Goal: Information Seeking & Learning: Learn about a topic

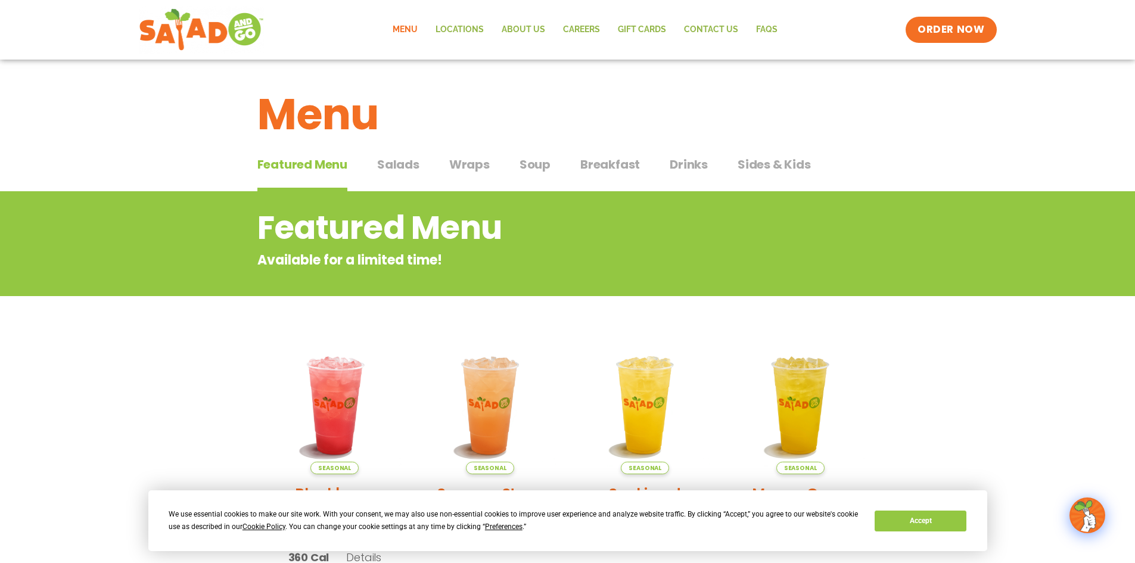
click at [404, 163] on span "Salads" at bounding box center [398, 164] width 42 height 18
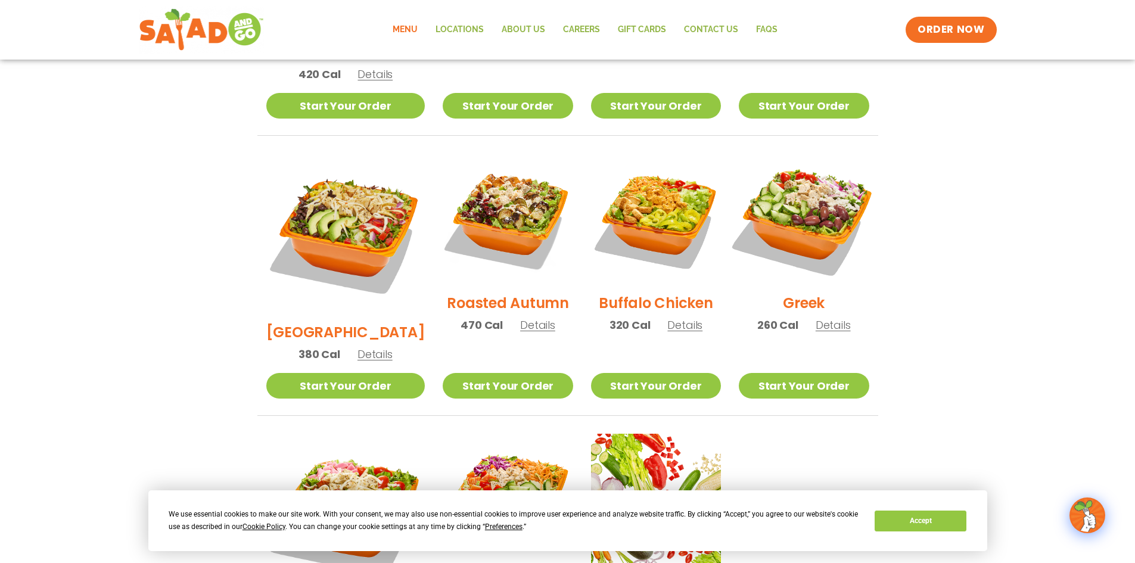
scroll to position [536, 0]
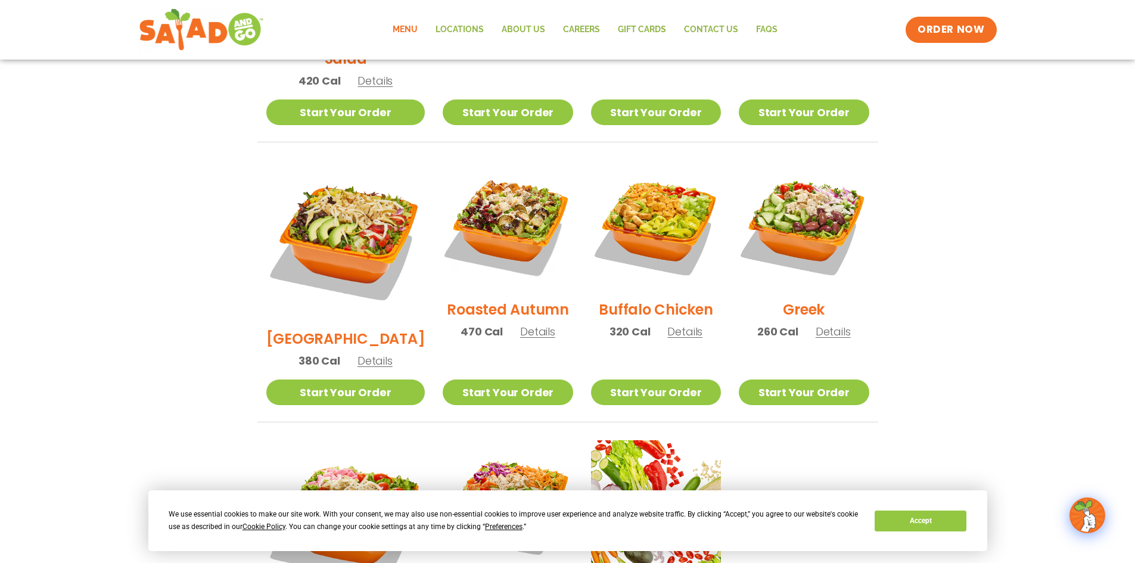
click at [335, 204] on img at bounding box center [345, 239] width 159 height 159
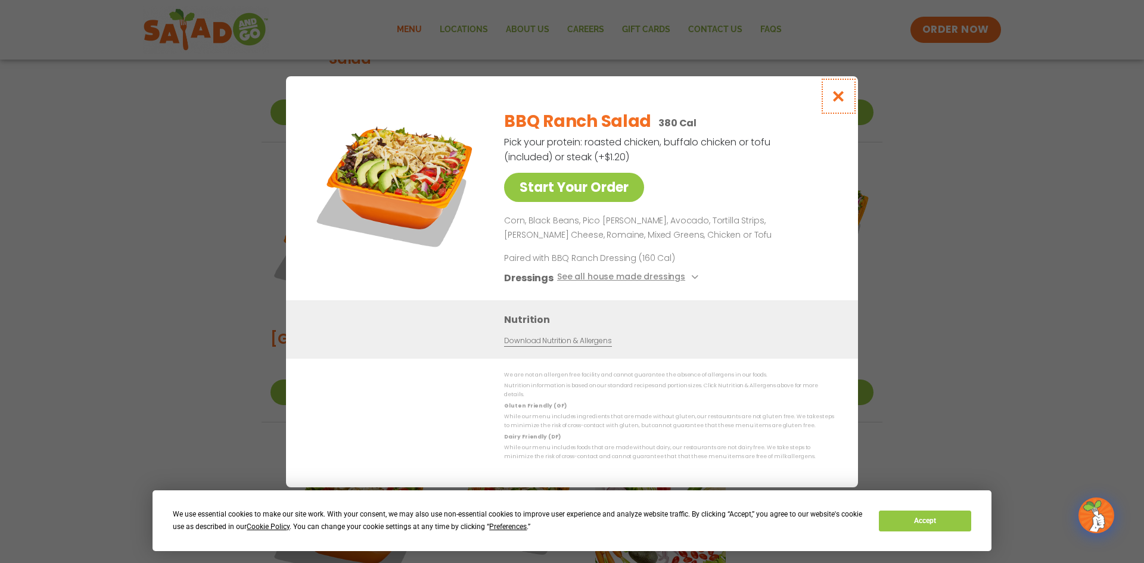
click at [839, 100] on icon "Close modal" at bounding box center [838, 96] width 15 height 13
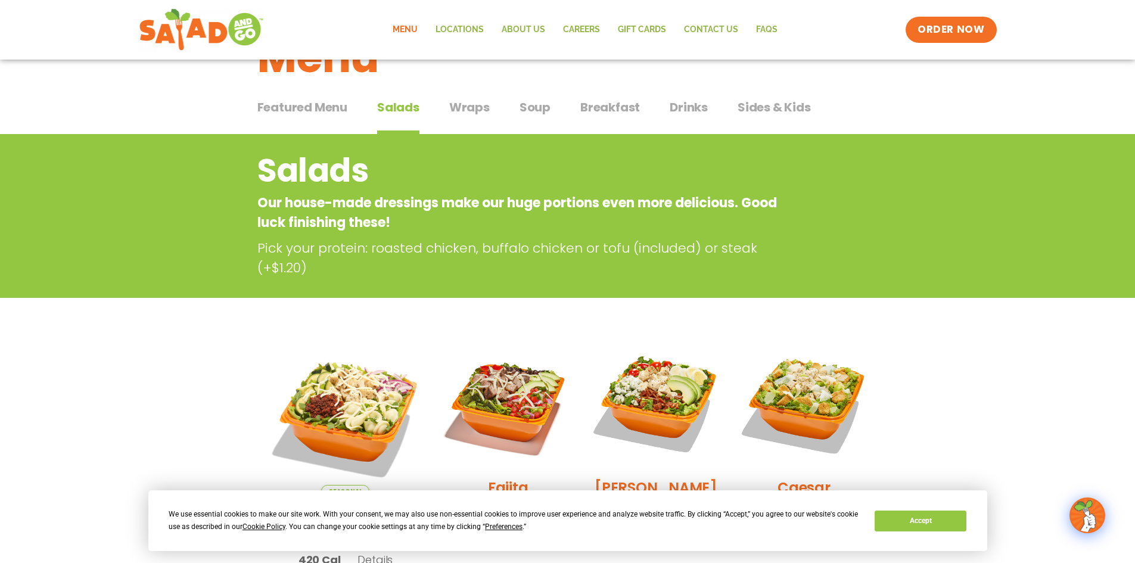
scroll to position [0, 0]
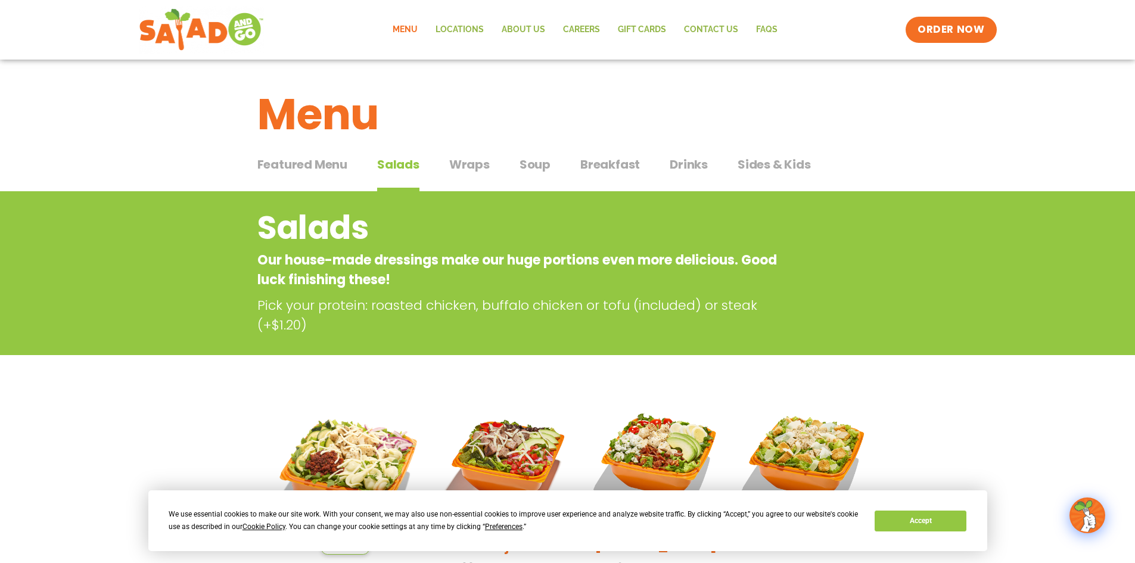
click at [280, 166] on span "Featured Menu" at bounding box center [302, 164] width 90 height 18
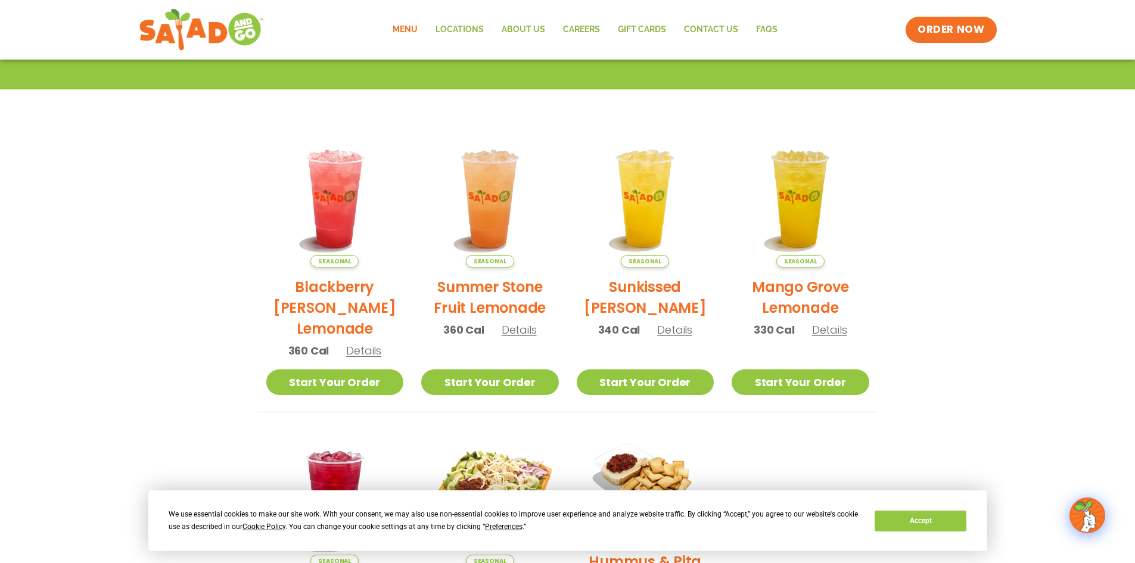
scroll to position [238, 0]
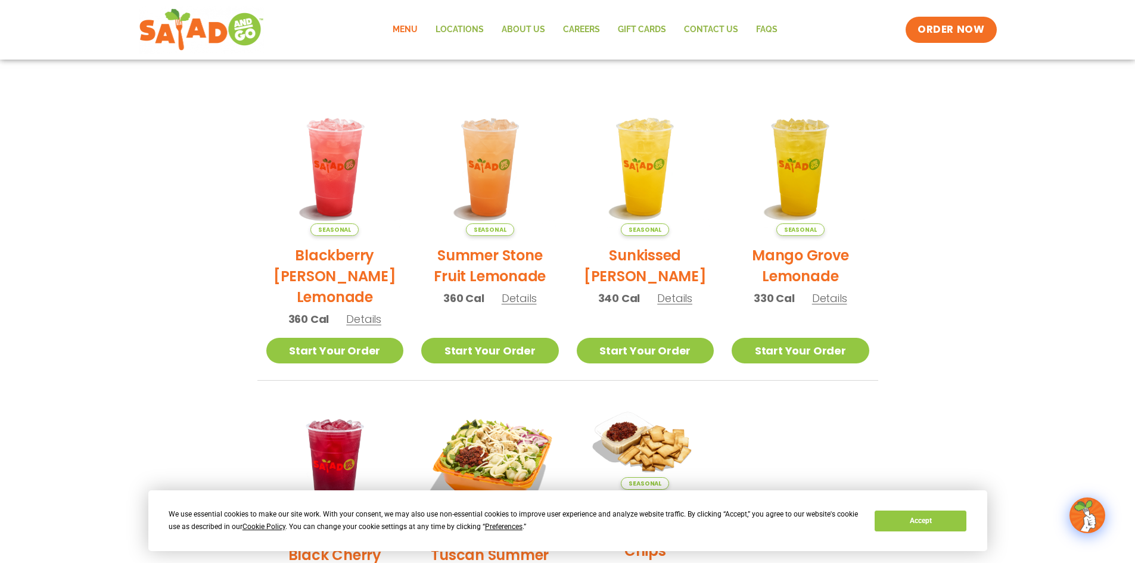
click at [518, 301] on span "Details" at bounding box center [519, 298] width 35 height 15
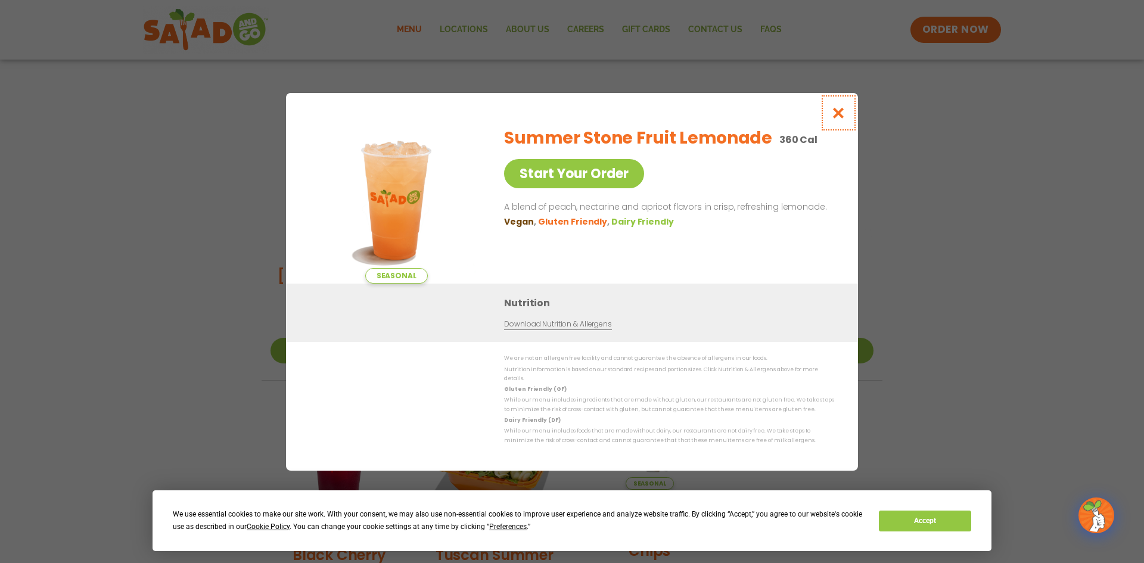
drag, startPoint x: 842, startPoint y: 115, endPoint x: 832, endPoint y: 118, distance: 10.6
click at [841, 116] on icon "Close modal" at bounding box center [838, 113] width 15 height 13
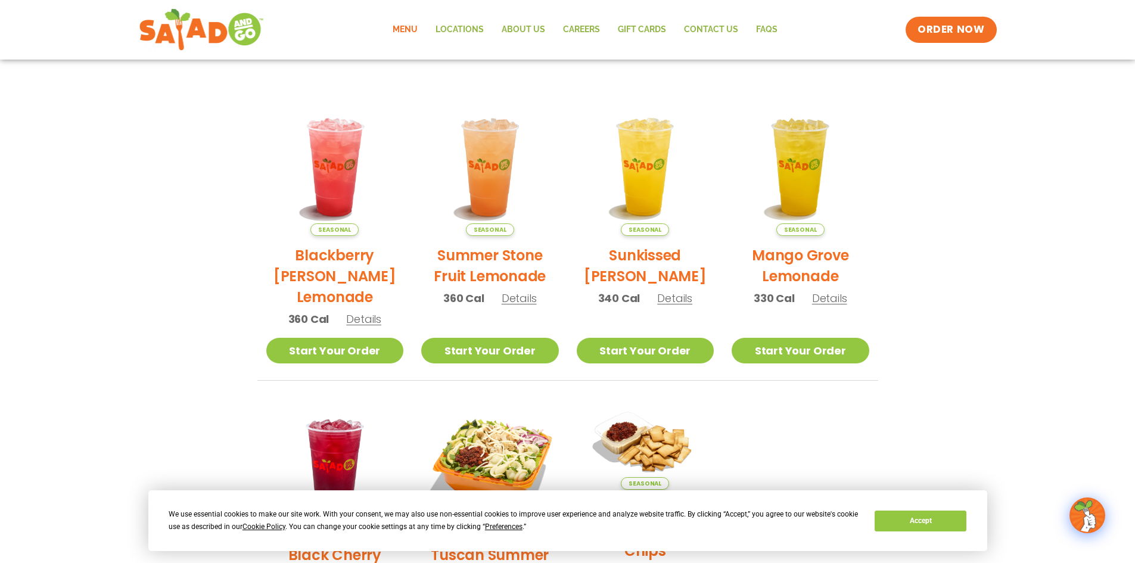
click at [359, 319] on span "Details" at bounding box center [363, 319] width 35 height 15
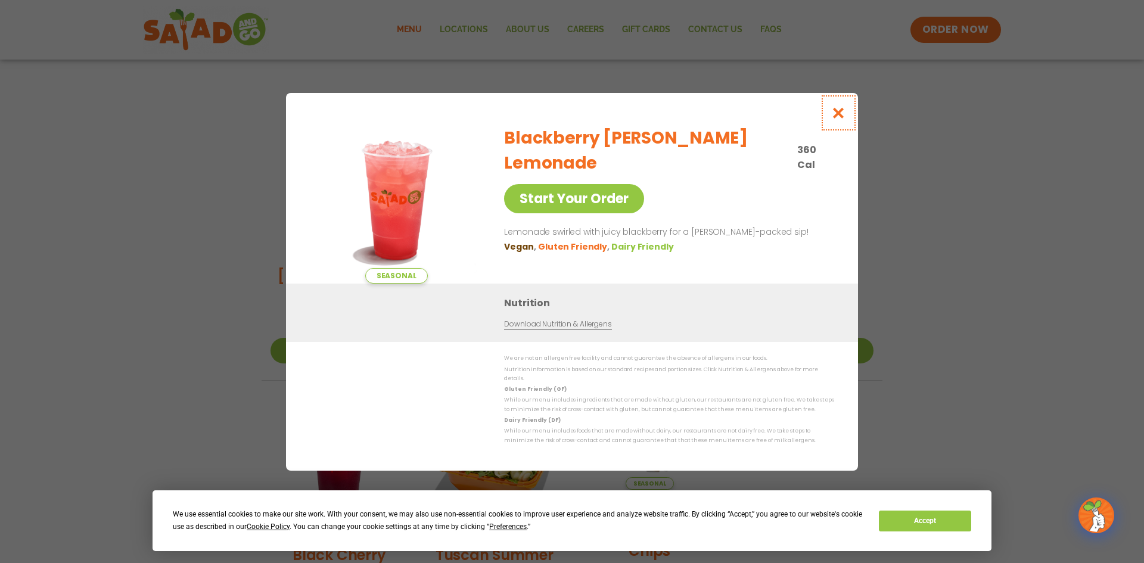
click at [836, 114] on icon "Close modal" at bounding box center [838, 113] width 15 height 13
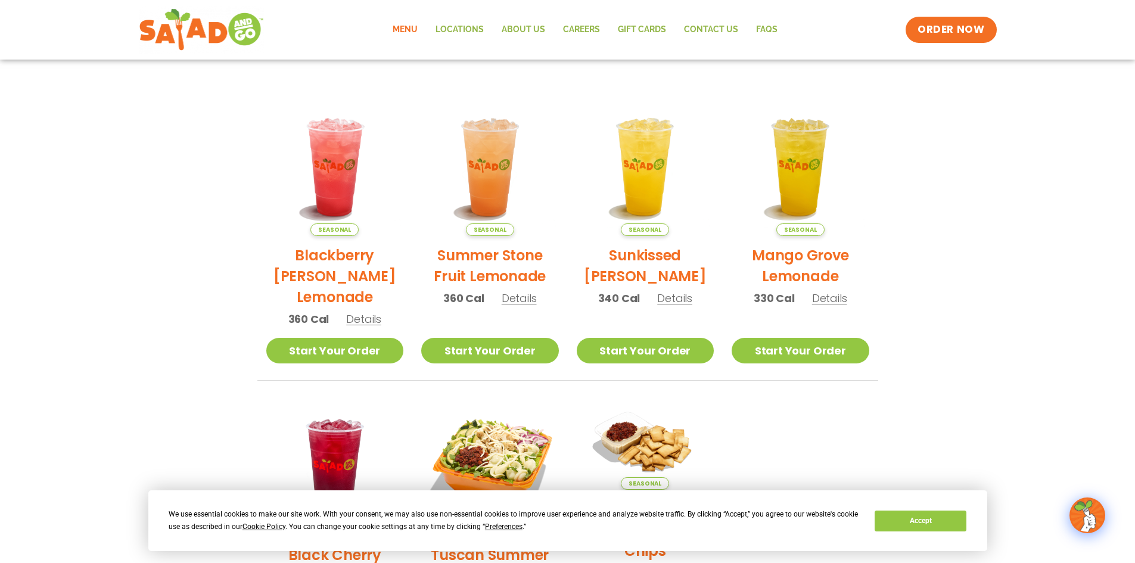
click at [674, 302] on span "Details" at bounding box center [674, 298] width 35 height 15
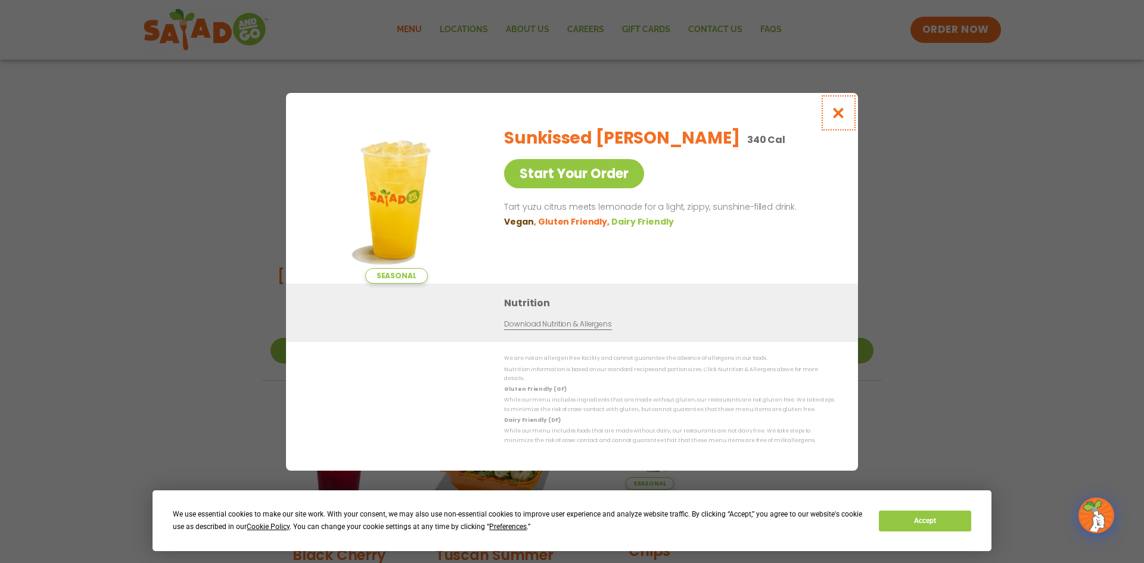
click at [838, 117] on icon "Close modal" at bounding box center [838, 113] width 15 height 13
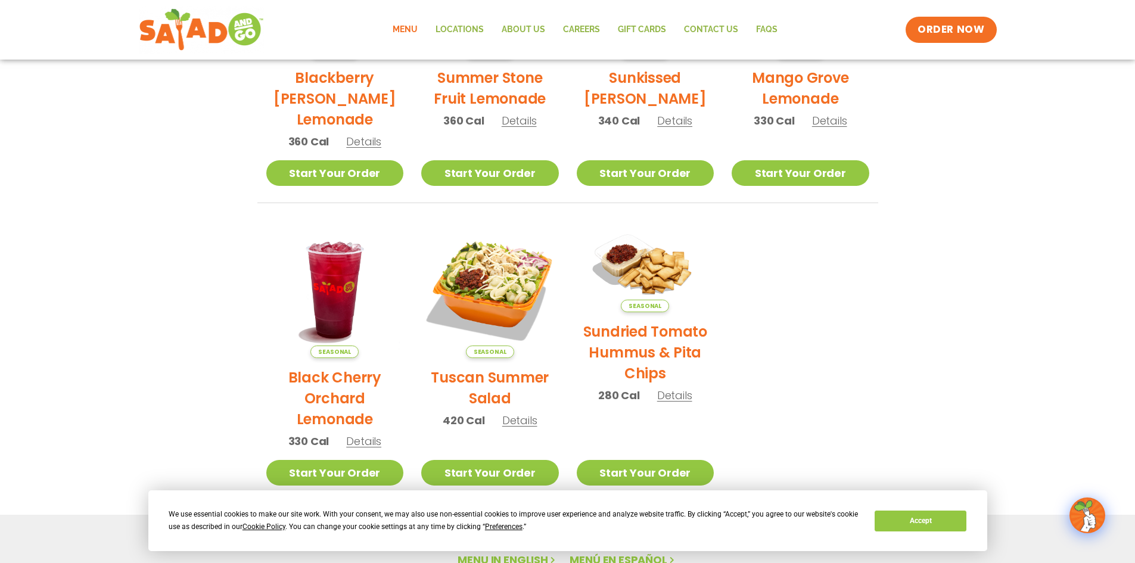
scroll to position [417, 0]
